Goal: Task Accomplishment & Management: Complete application form

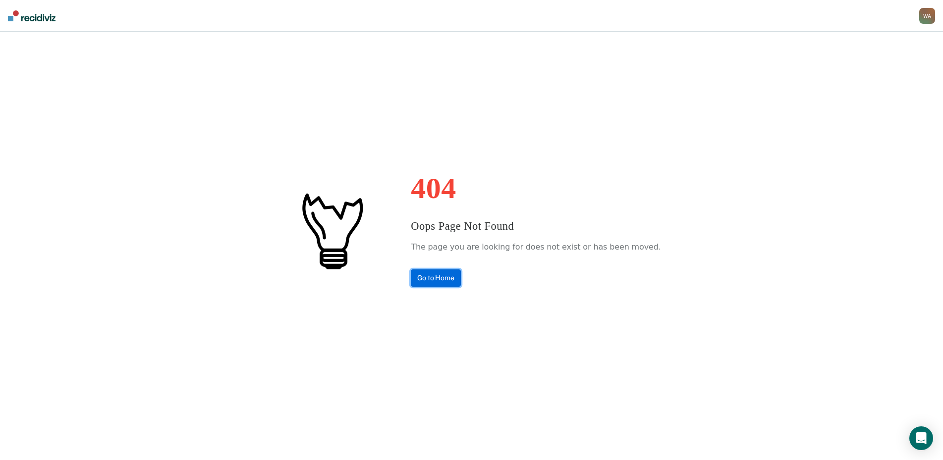
click at [453, 283] on link "Go to Home" at bounding box center [436, 278] width 50 height 17
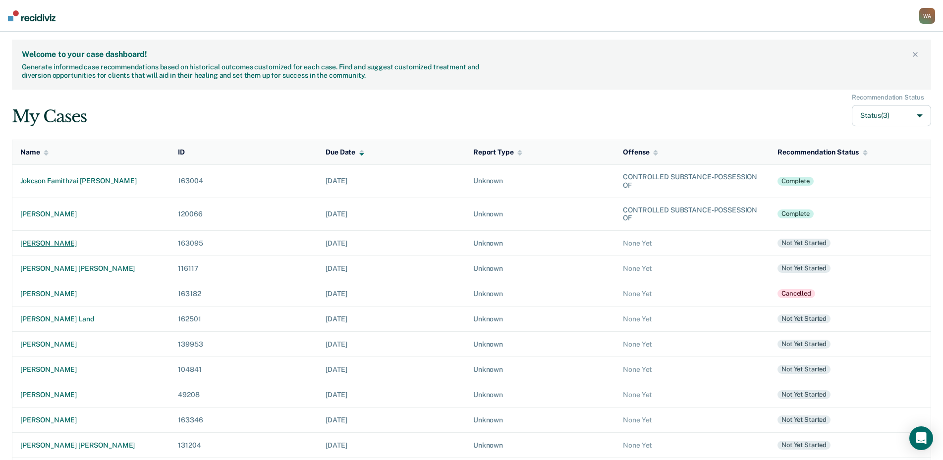
click at [80, 243] on div "[PERSON_NAME]" at bounding box center [91, 243] width 142 height 8
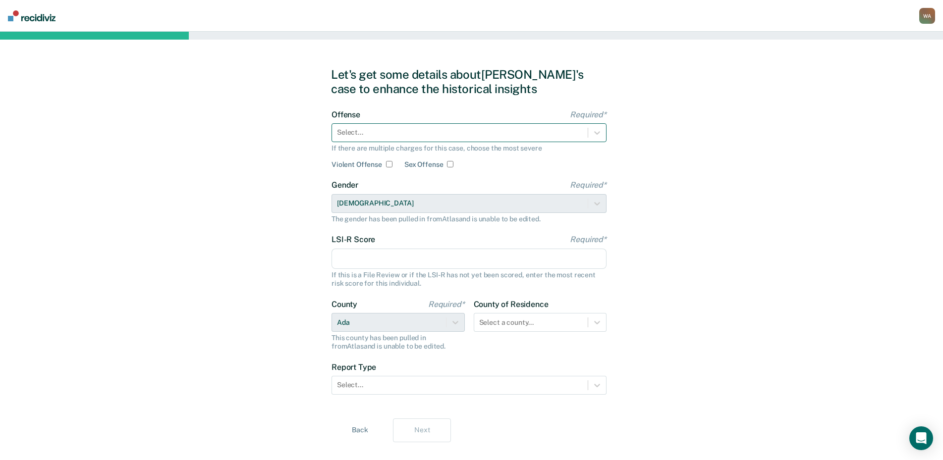
click at [380, 130] on div at bounding box center [460, 132] width 246 height 10
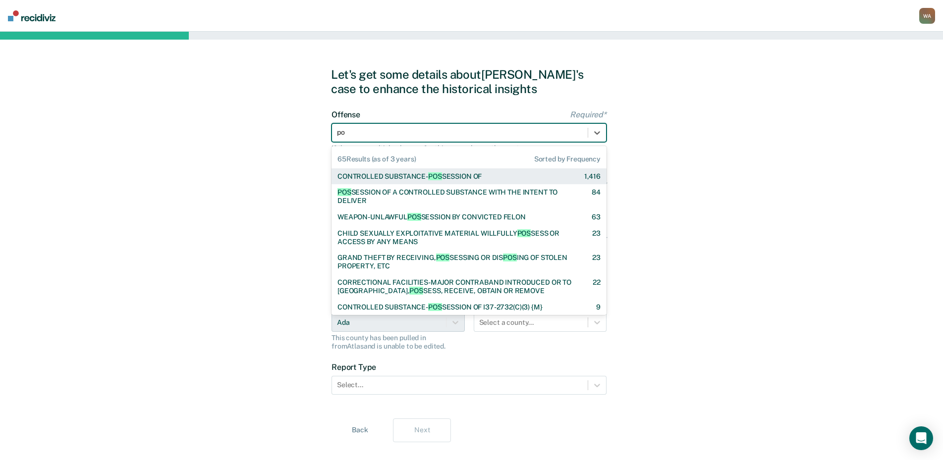
type input "p"
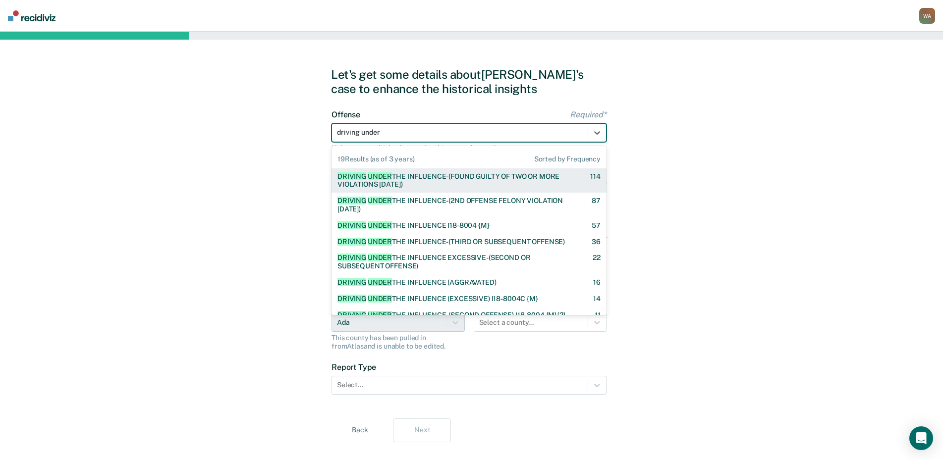
type input "driving under"
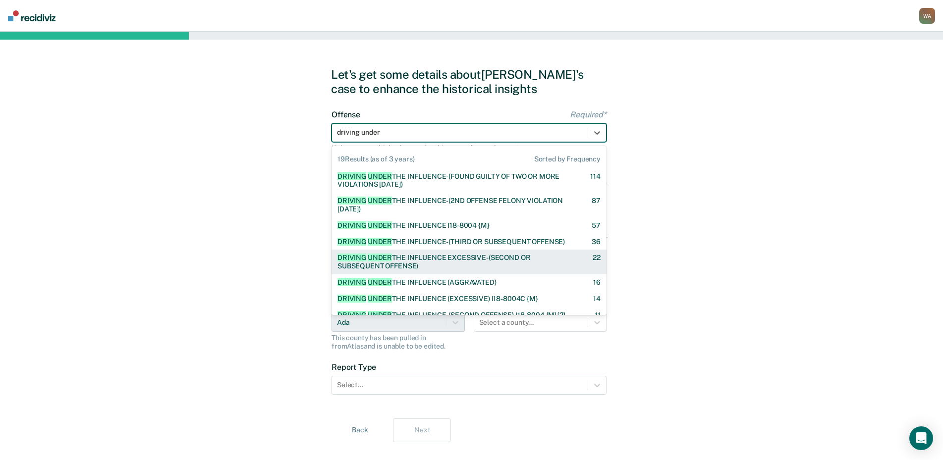
click at [426, 265] on div "DRIVING UNDER THE INFLUENCE EXCESSIVE-(SECOND OR SUBSEQUENT OFFENSE)" at bounding box center [457, 262] width 238 height 17
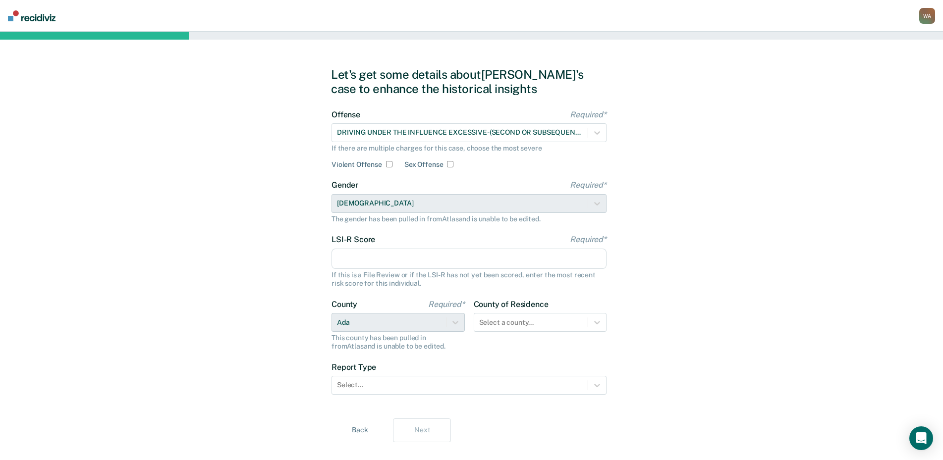
click at [391, 259] on input "LSI-R Score Required*" at bounding box center [469, 259] width 275 height 21
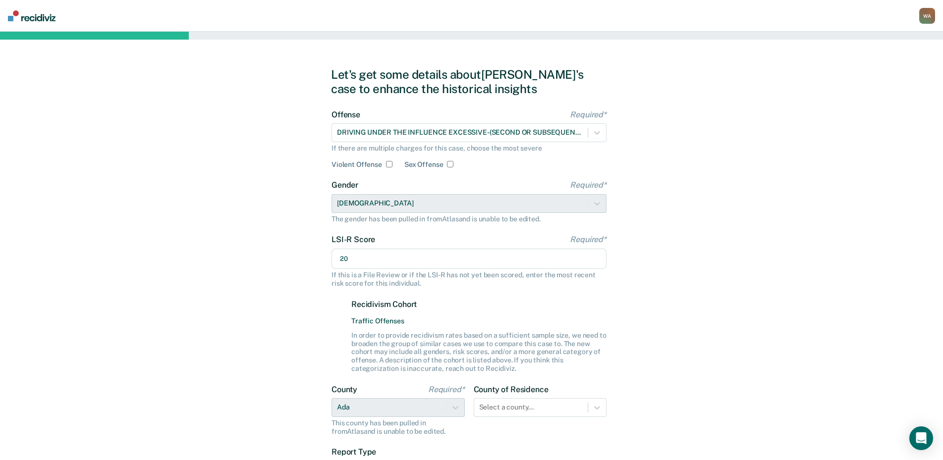
type input "20"
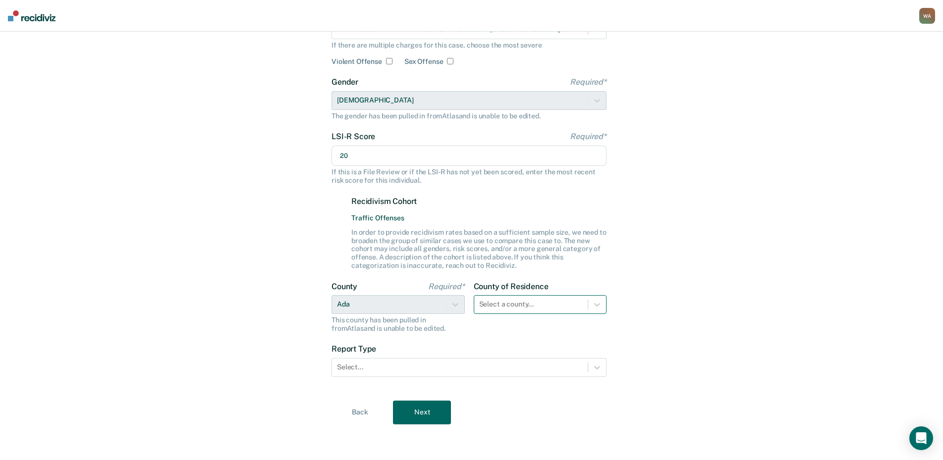
click at [507, 306] on div "Select a county..." at bounding box center [540, 304] width 133 height 19
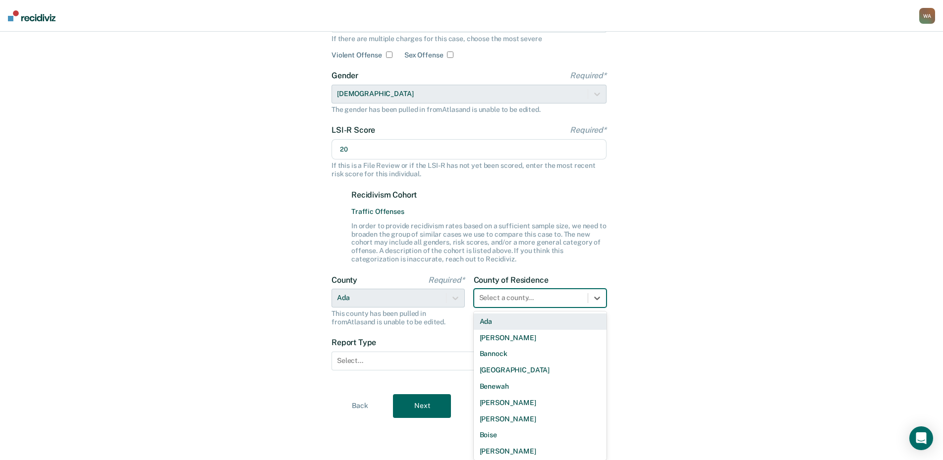
drag, startPoint x: 498, startPoint y: 322, endPoint x: 439, endPoint y: 340, distance: 61.2
click at [497, 322] on div "Ada" at bounding box center [540, 322] width 133 height 16
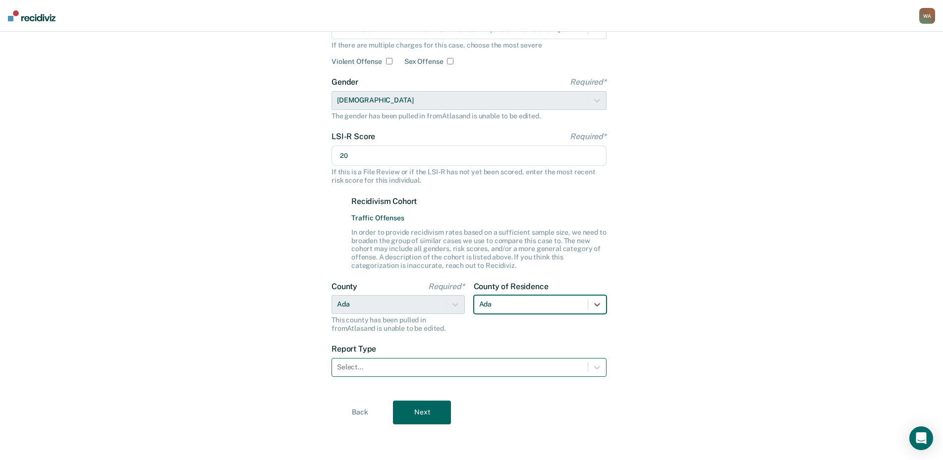
click at [424, 368] on div at bounding box center [460, 367] width 246 height 10
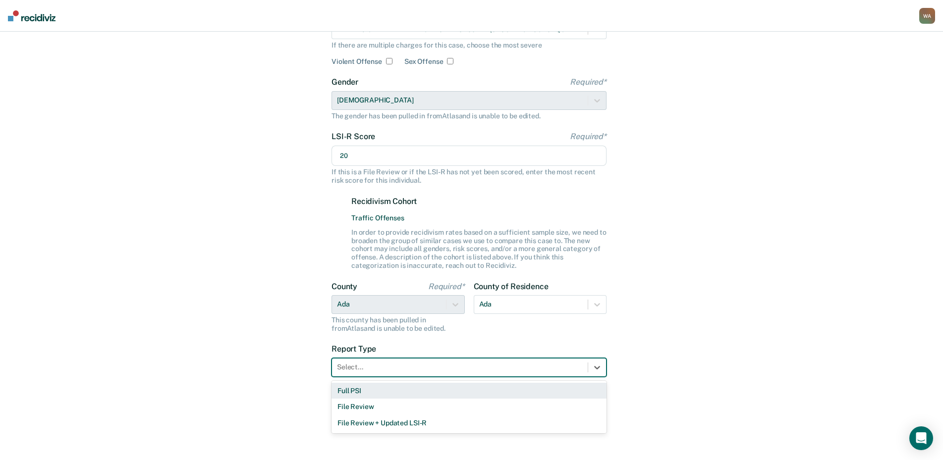
click at [383, 393] on div "Full PSI" at bounding box center [469, 391] width 275 height 16
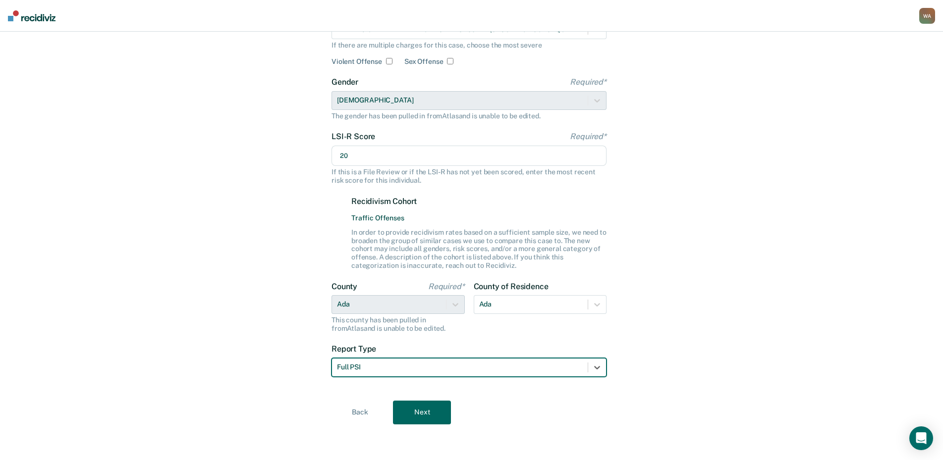
click at [420, 414] on button "Next" at bounding box center [422, 413] width 58 height 24
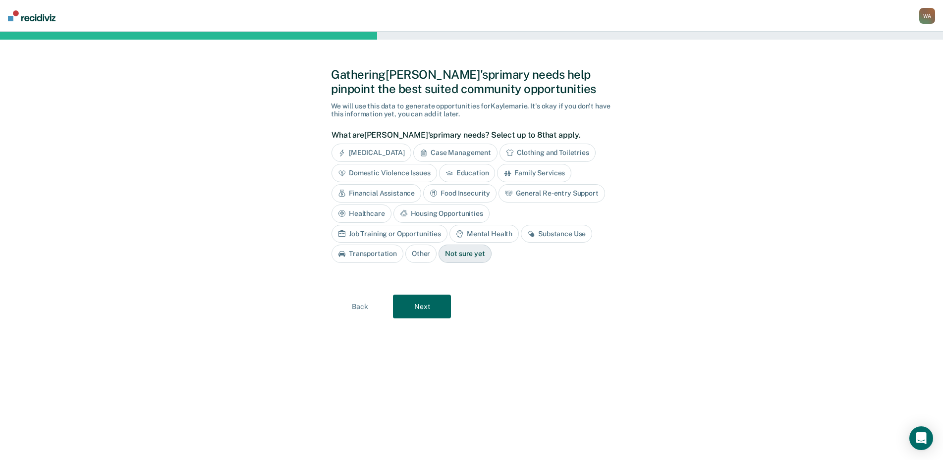
scroll to position [0, 0]
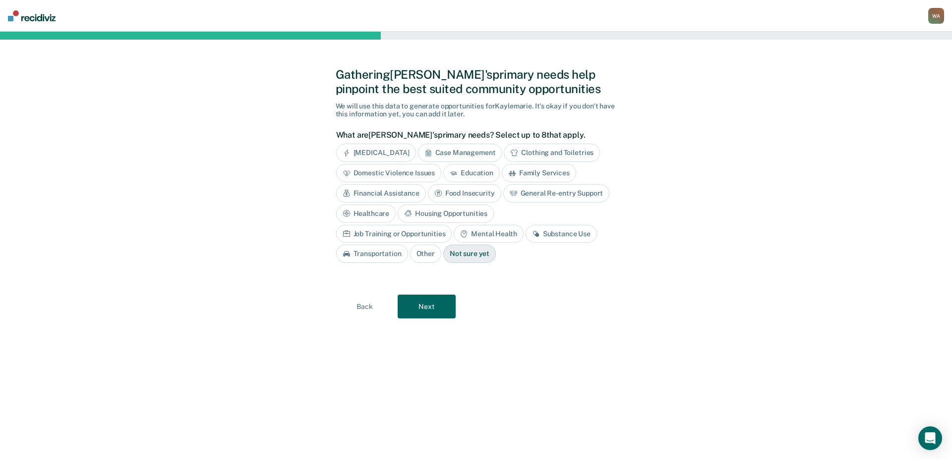
click at [461, 214] on div "Housing Opportunities" at bounding box center [446, 214] width 96 height 18
click at [483, 233] on div "Mental Health" at bounding box center [488, 234] width 69 height 18
drag, startPoint x: 567, startPoint y: 230, endPoint x: 545, endPoint y: 234, distance: 22.1
click at [567, 230] on div "Substance Use" at bounding box center [572, 234] width 71 height 18
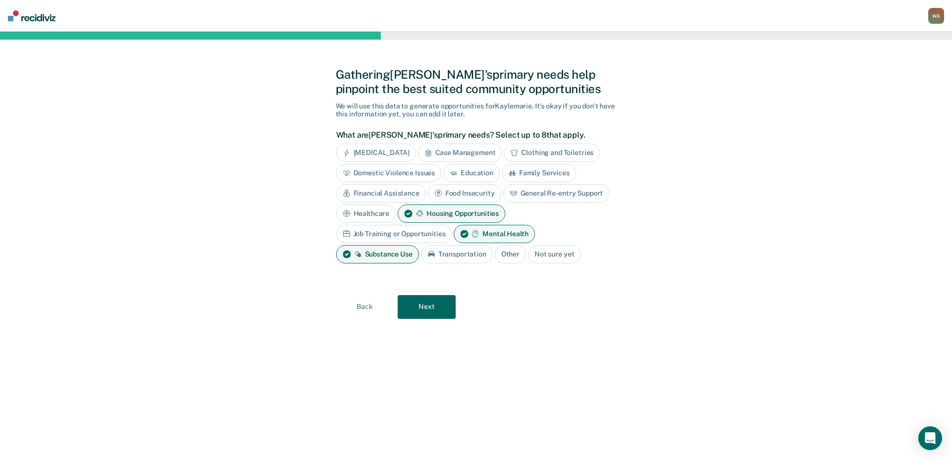
click at [471, 255] on div "Transportation" at bounding box center [457, 254] width 72 height 18
click at [434, 311] on button "Next" at bounding box center [427, 307] width 58 height 24
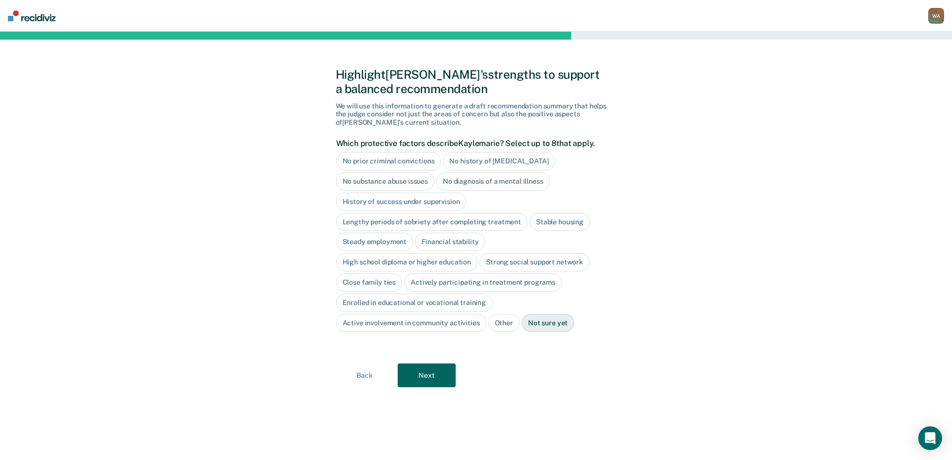
click at [468, 167] on div "No history of [MEDICAL_DATA]" at bounding box center [499, 161] width 112 height 18
click at [388, 247] on div "Steady employment" at bounding box center [374, 242] width 77 height 18
click at [387, 262] on div "High school diploma or higher education" at bounding box center [407, 263] width 142 height 18
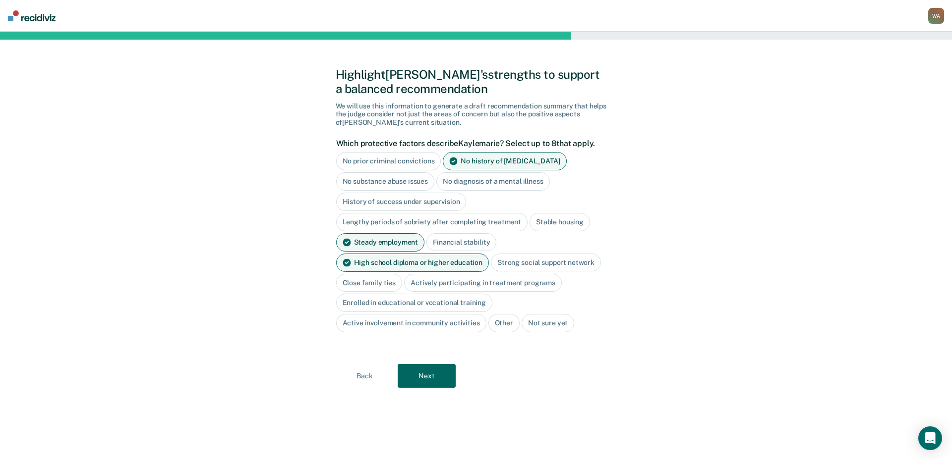
click at [373, 287] on div "Close family ties" at bounding box center [369, 283] width 66 height 18
click at [423, 373] on button "Next" at bounding box center [427, 376] width 58 height 24
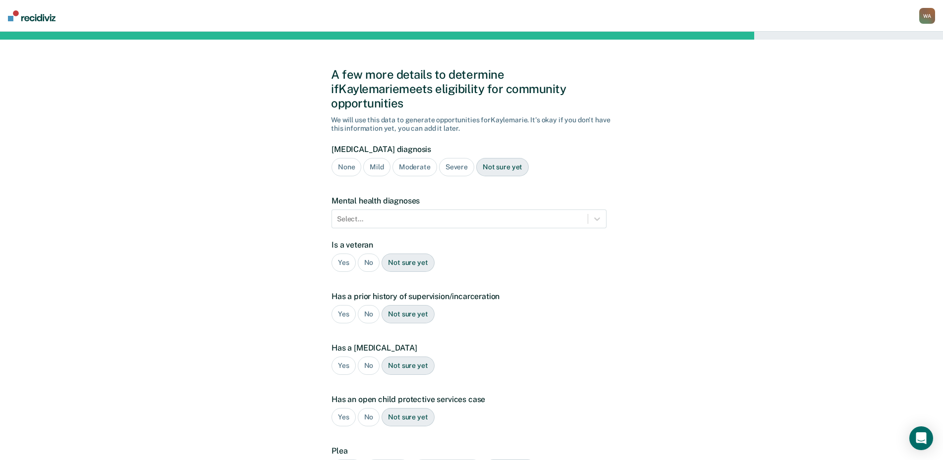
click at [419, 158] on div "Moderate" at bounding box center [415, 167] width 45 height 18
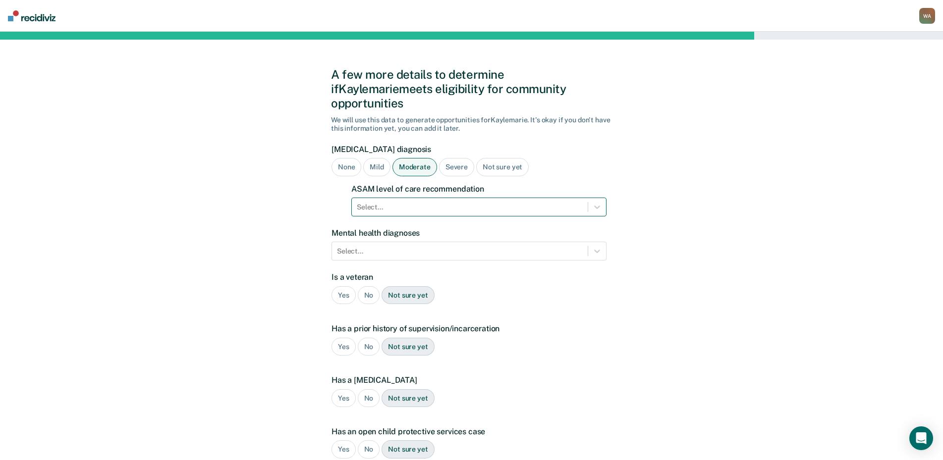
click at [406, 202] on div at bounding box center [470, 207] width 226 height 10
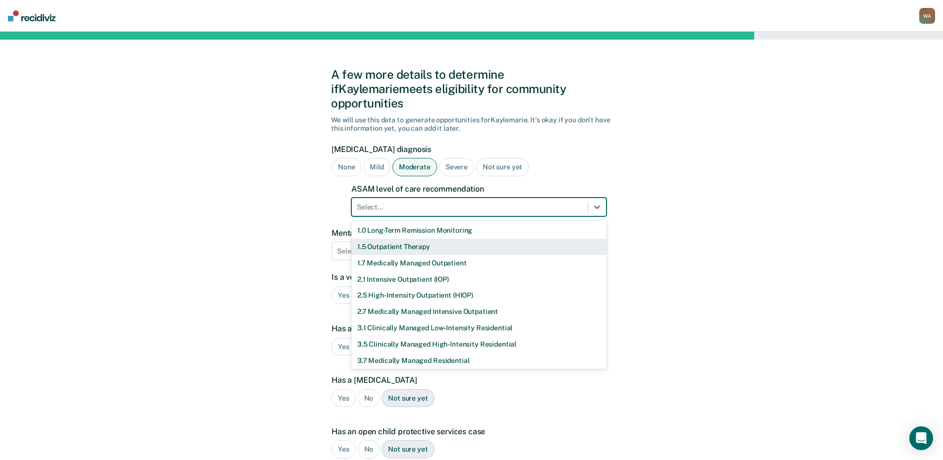
click at [391, 239] on div "1.5 Outpatient Therapy" at bounding box center [478, 247] width 255 height 16
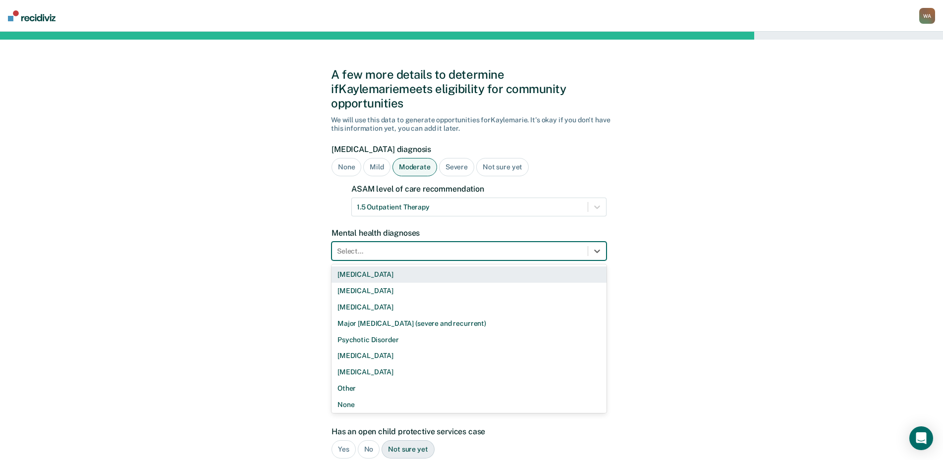
click at [378, 244] on div "Select..." at bounding box center [460, 251] width 256 height 14
click at [378, 267] on div "[MEDICAL_DATA]" at bounding box center [469, 275] width 275 height 16
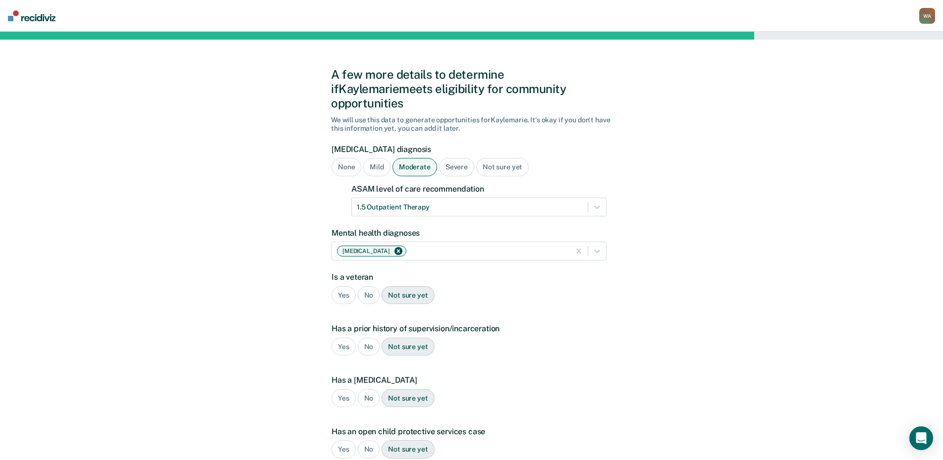
click at [369, 286] on div "No" at bounding box center [369, 295] width 22 height 18
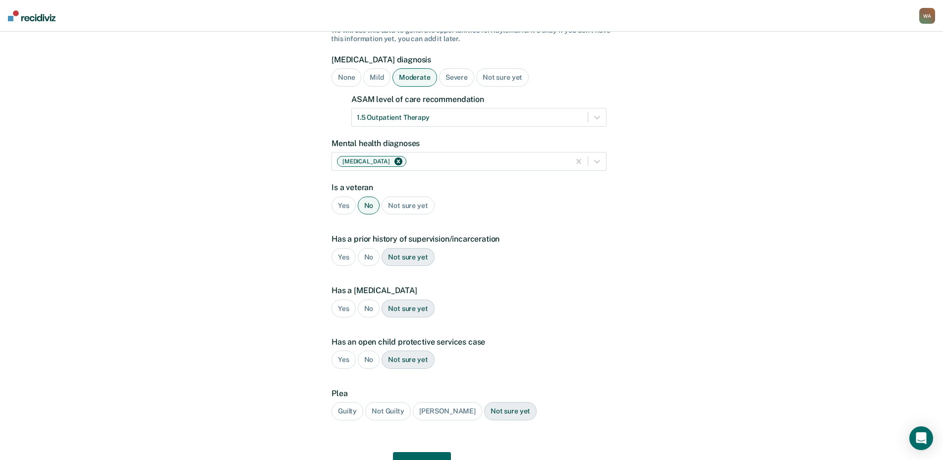
scroll to position [99, 0]
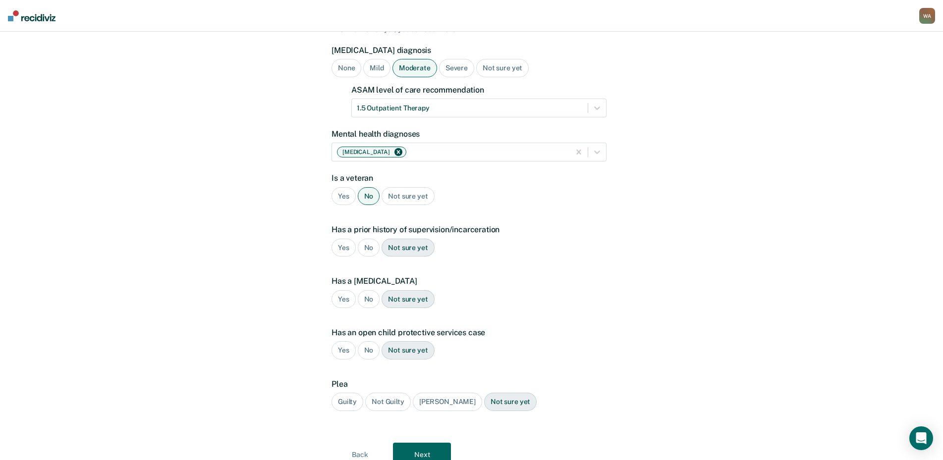
click at [366, 239] on div "No" at bounding box center [369, 248] width 22 height 18
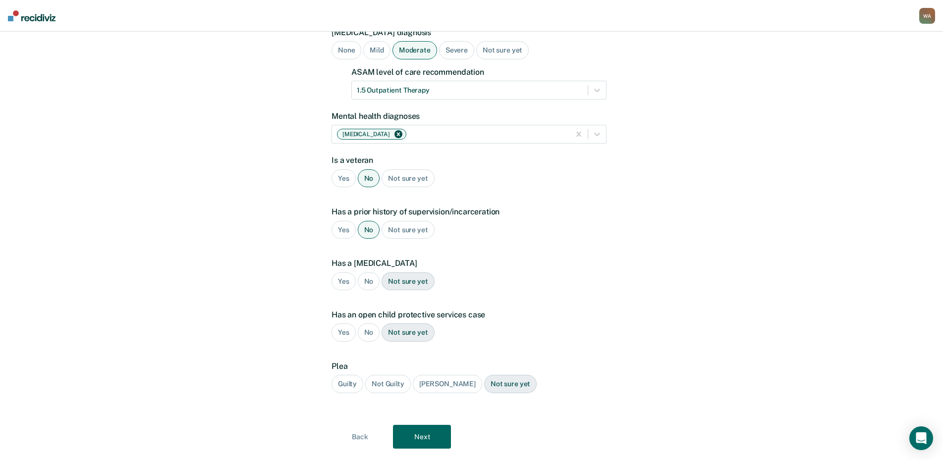
scroll to position [127, 0]
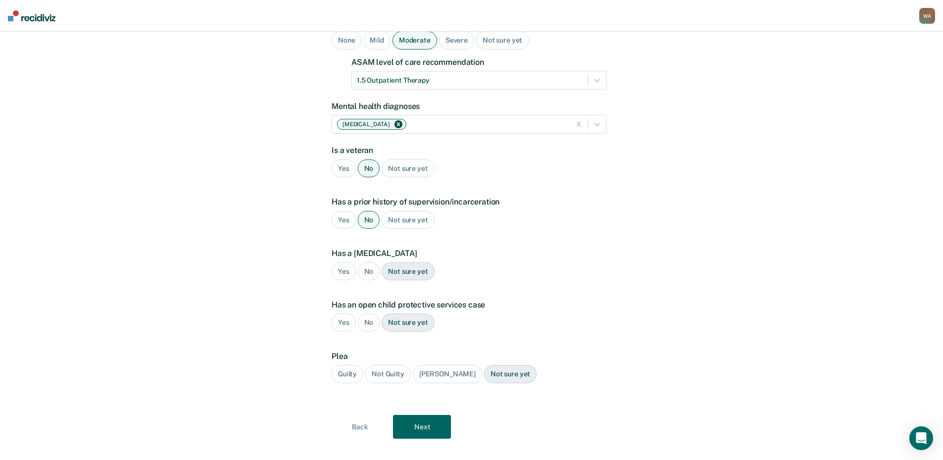
click at [341, 211] on div "Yes" at bounding box center [344, 220] width 24 height 18
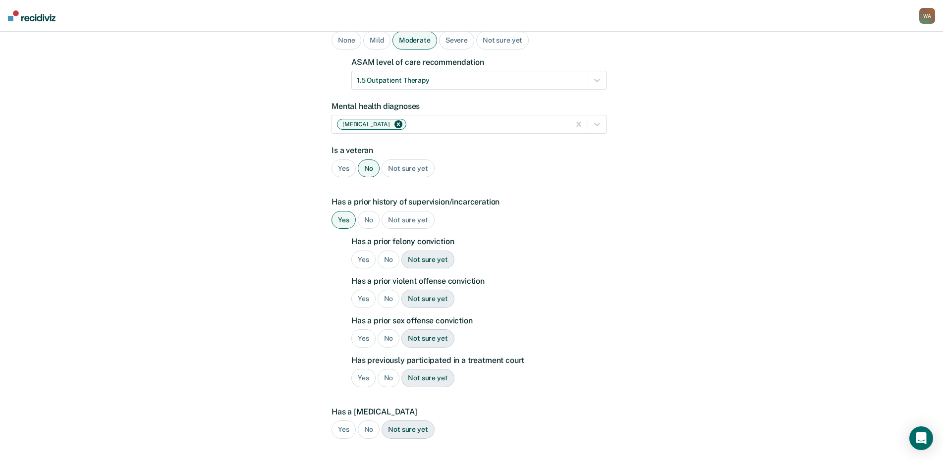
click at [387, 251] on div "No" at bounding box center [389, 260] width 22 height 18
click at [391, 290] on div "No" at bounding box center [389, 299] width 22 height 18
click at [389, 330] on div "No" at bounding box center [389, 339] width 22 height 18
click at [391, 369] on div "No" at bounding box center [389, 378] width 22 height 18
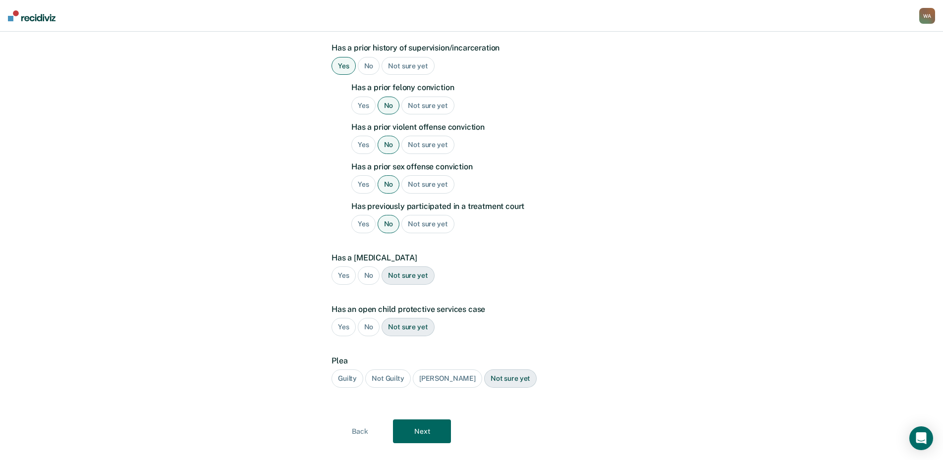
scroll to position [286, 0]
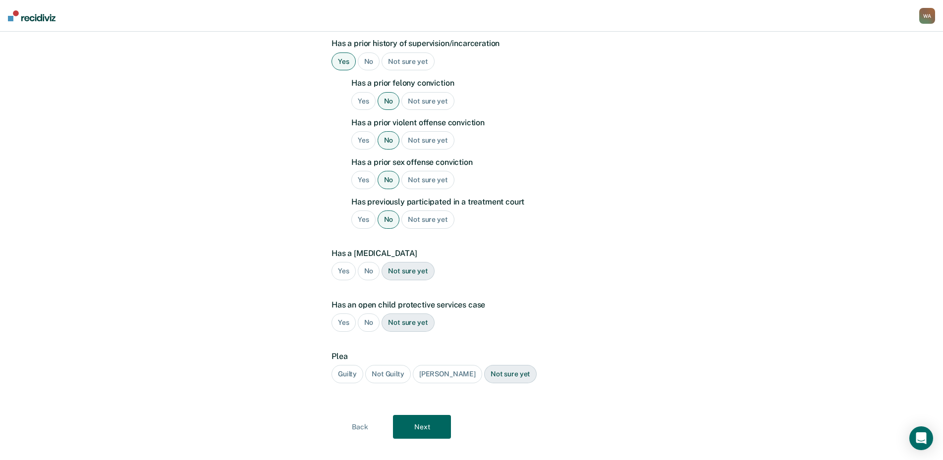
click at [363, 262] on div "No" at bounding box center [369, 271] width 22 height 18
click at [359, 314] on div "No" at bounding box center [369, 323] width 22 height 18
click at [353, 365] on div "Guilty" at bounding box center [348, 374] width 32 height 18
click at [418, 415] on button "Next" at bounding box center [422, 427] width 58 height 24
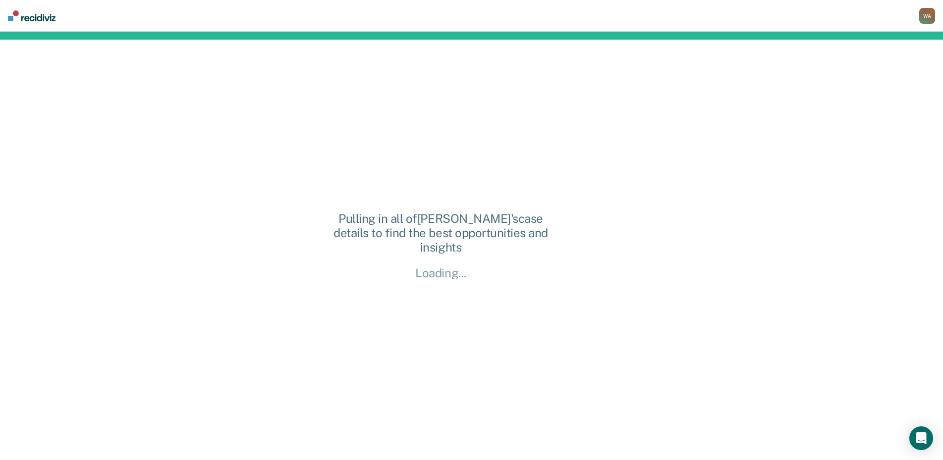
scroll to position [0, 0]
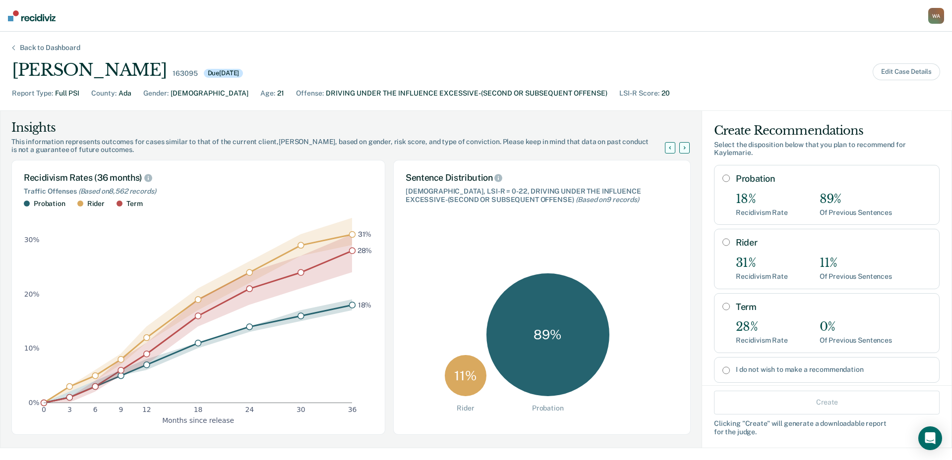
click at [722, 180] on input "Probation" at bounding box center [725, 178] width 7 height 8
radio input "true"
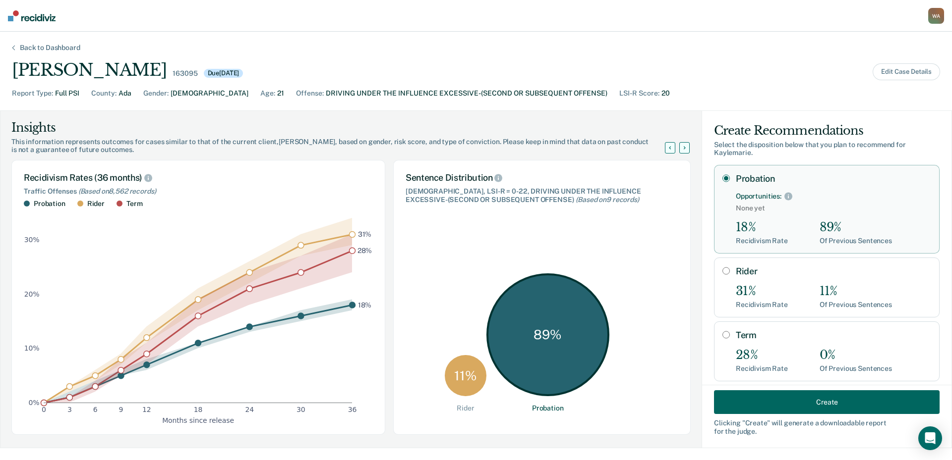
click at [793, 401] on button "Create" at bounding box center [827, 403] width 226 height 24
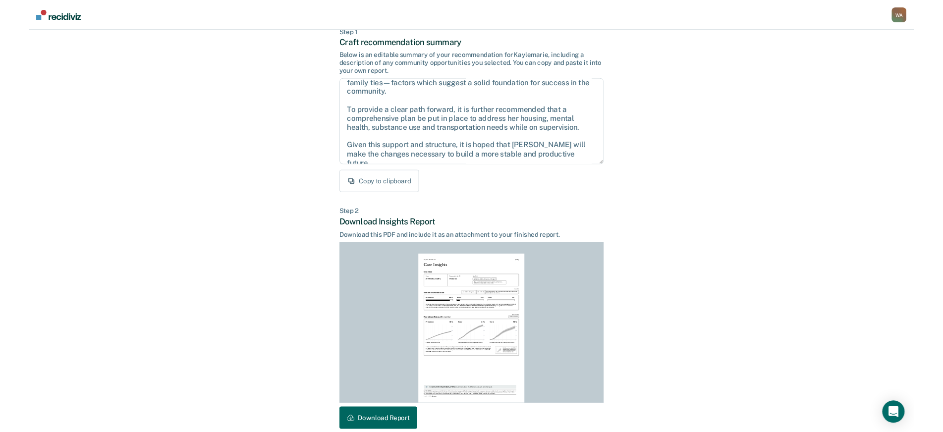
scroll to position [105, 0]
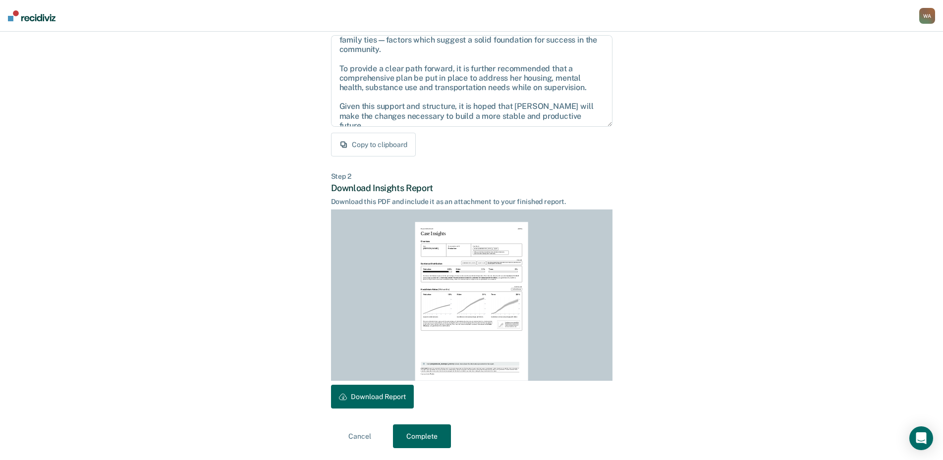
click at [390, 394] on button "Download Report" at bounding box center [372, 397] width 83 height 24
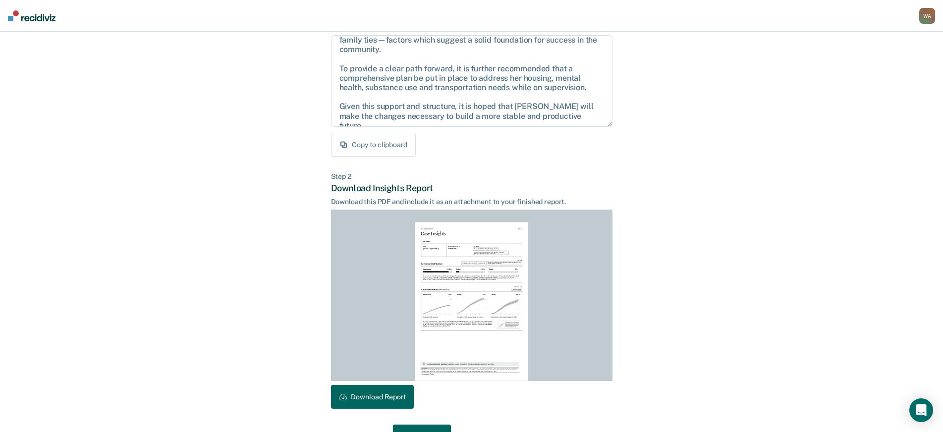
scroll to position [133, 0]
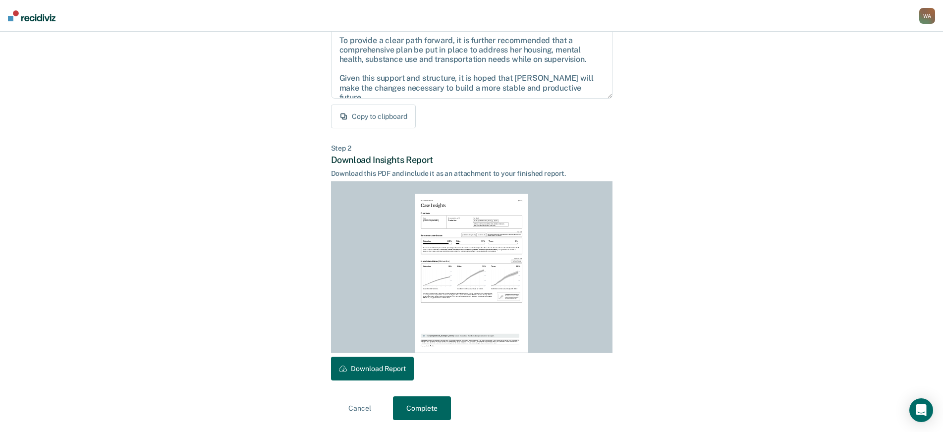
click at [432, 401] on button "Complete" at bounding box center [422, 409] width 58 height 24
